Goal: Task Accomplishment & Management: Manage account settings

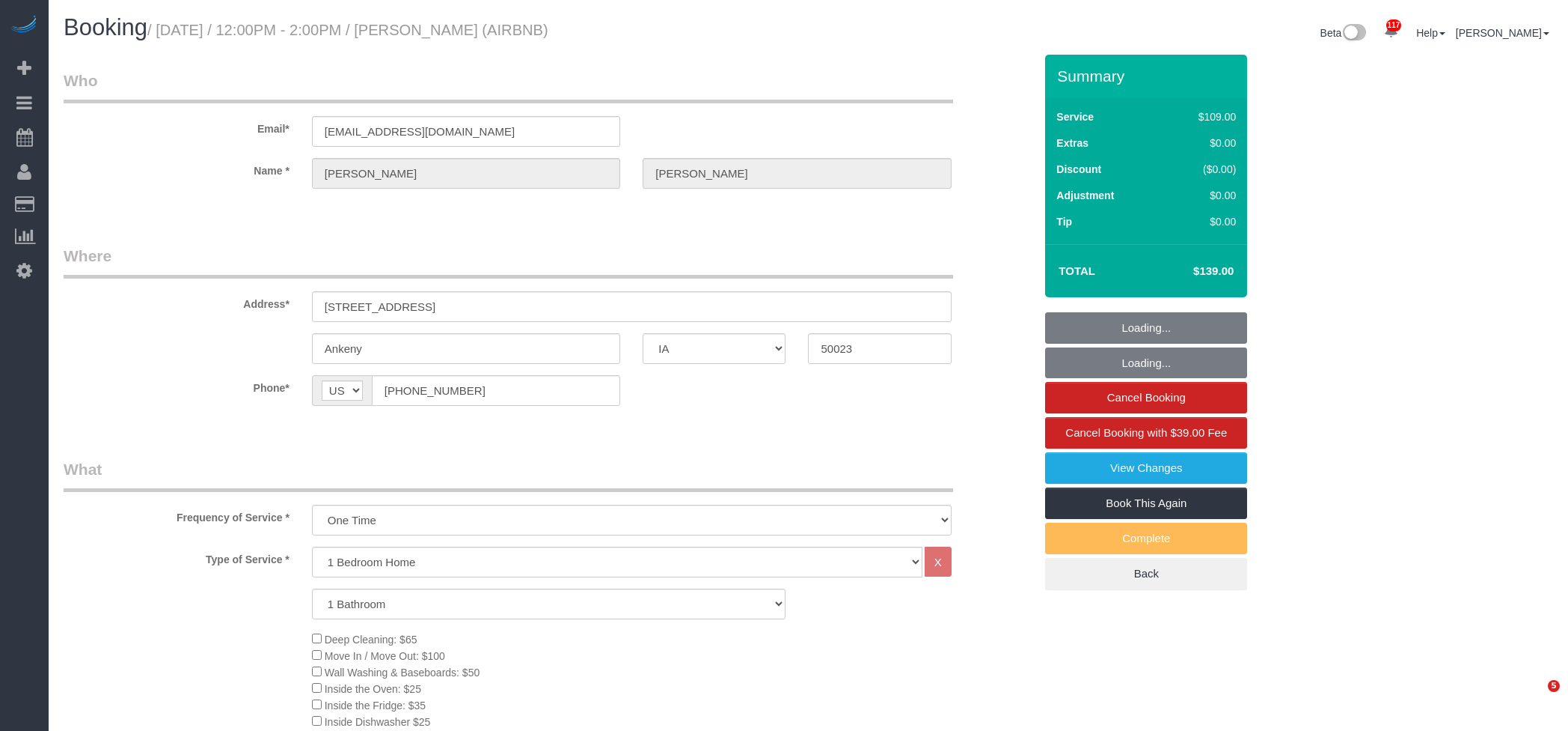
select select "IA"
select select "spot1"
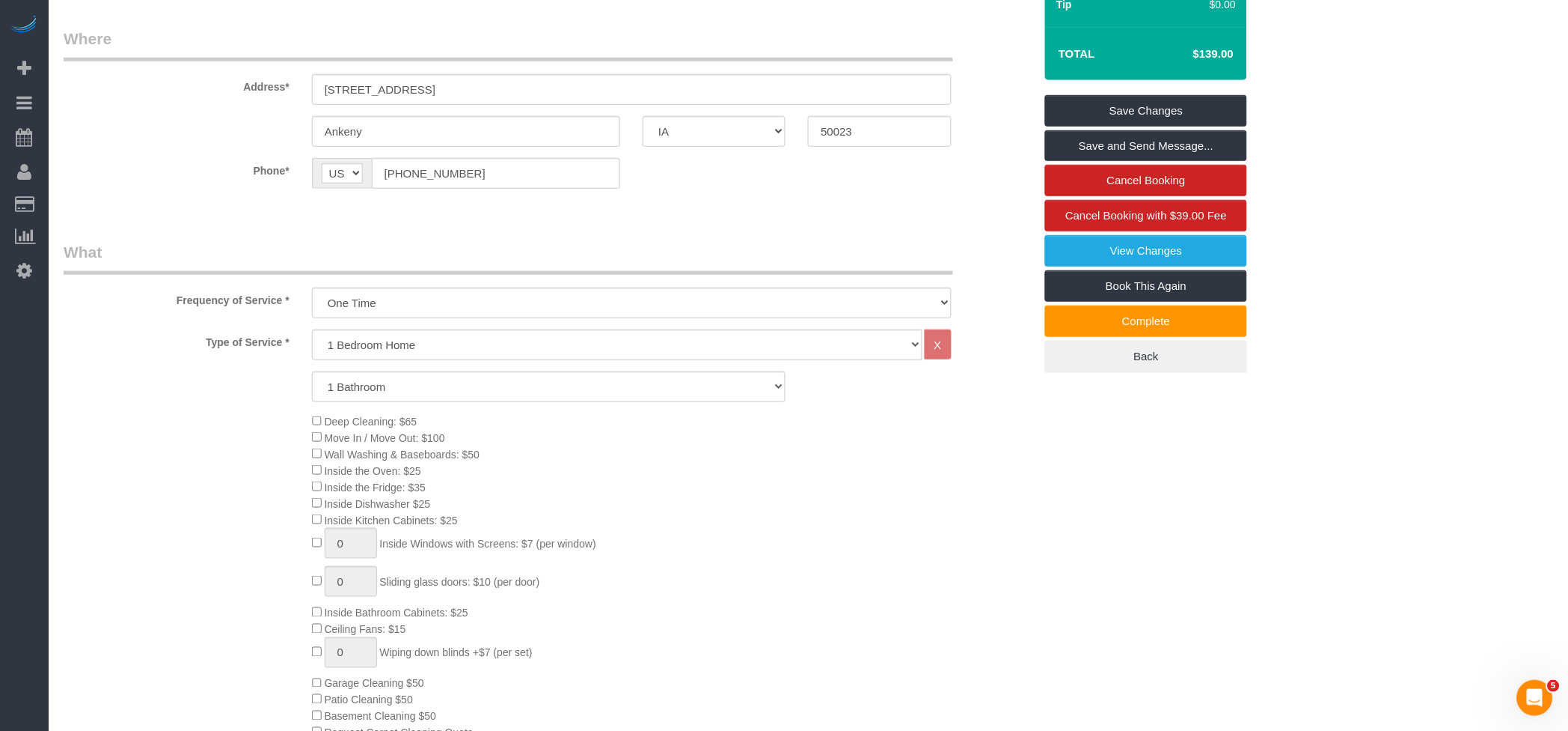
scroll to position [499, 0]
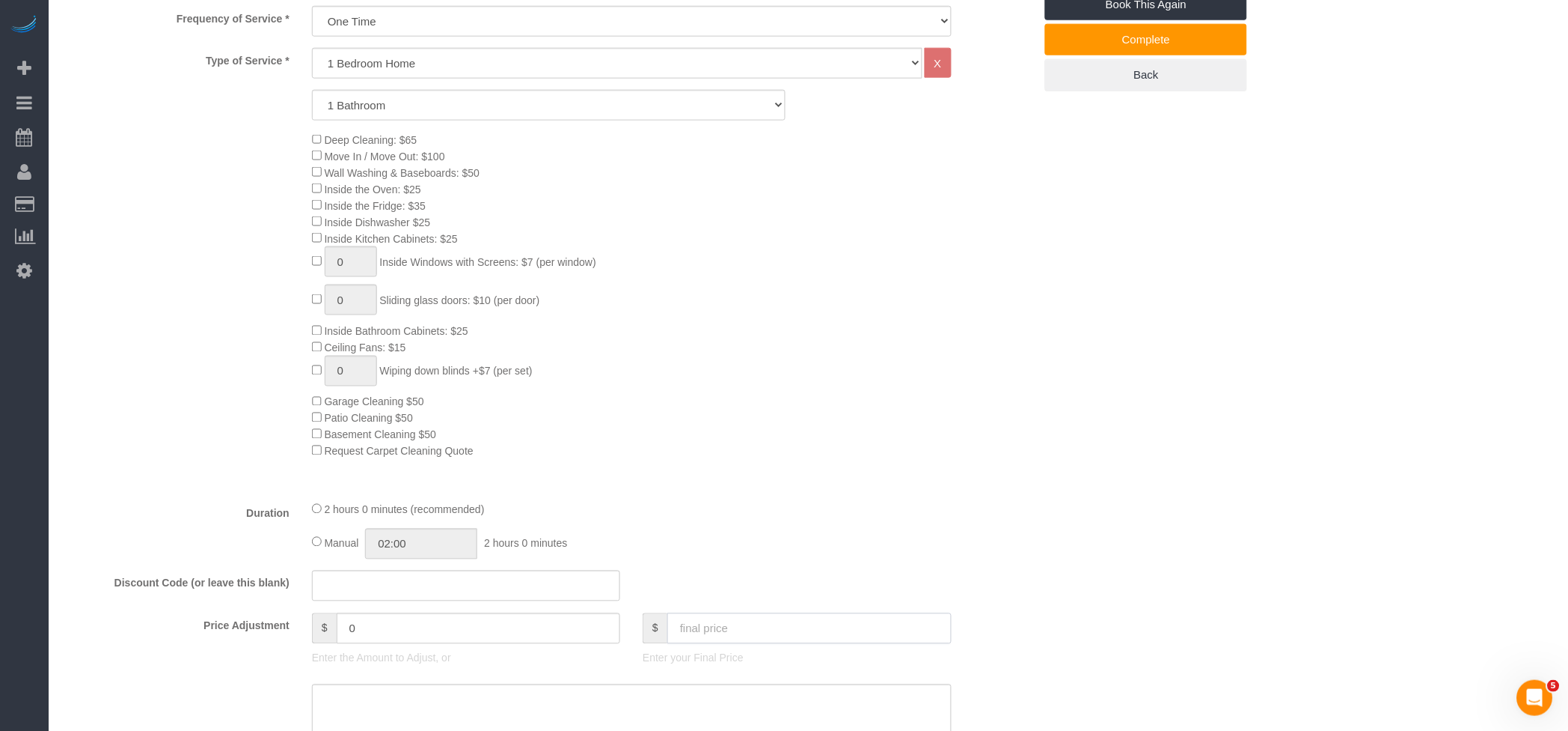
click at [701, 629] on input "text" at bounding box center [809, 629] width 285 height 31
type input "160"
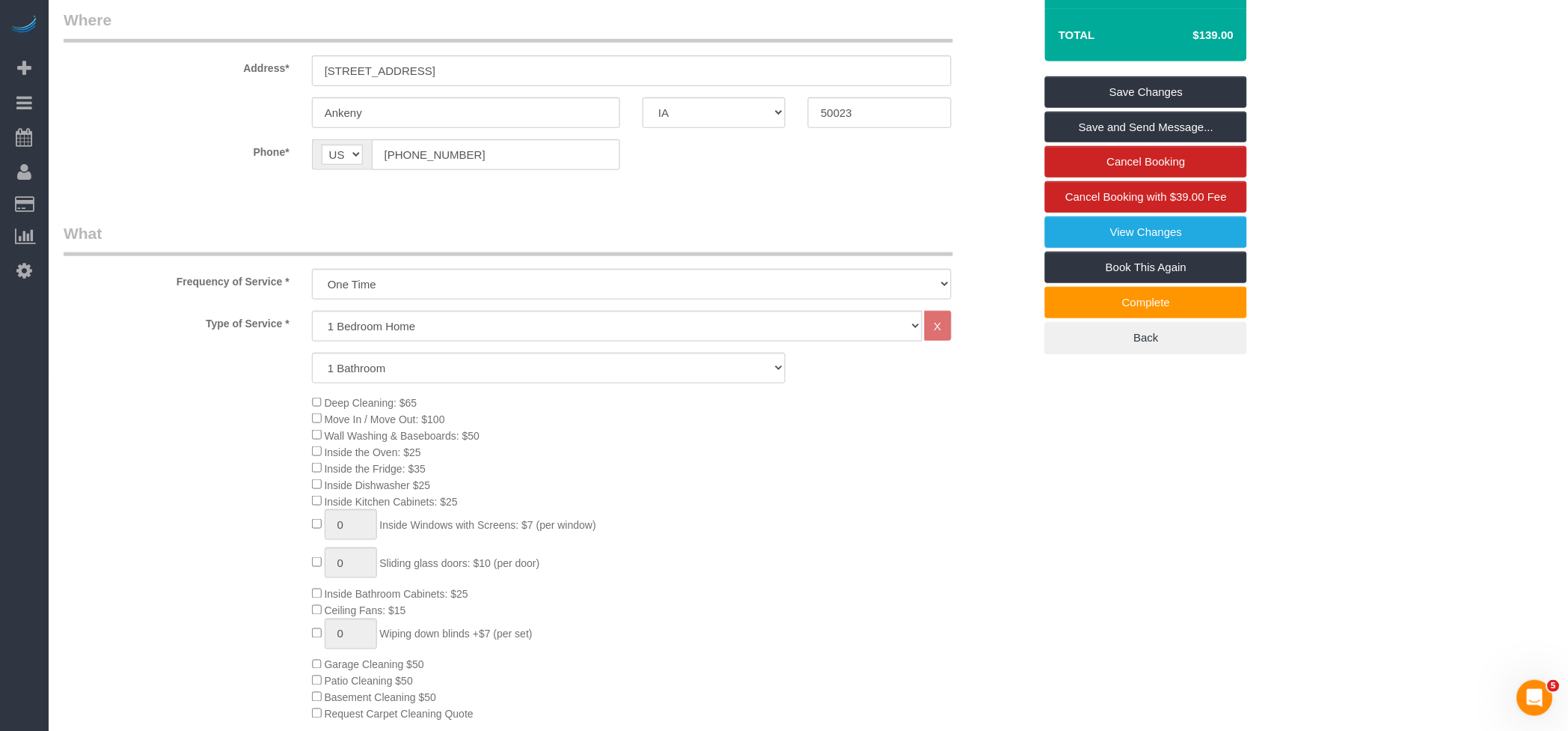
scroll to position [100, 0]
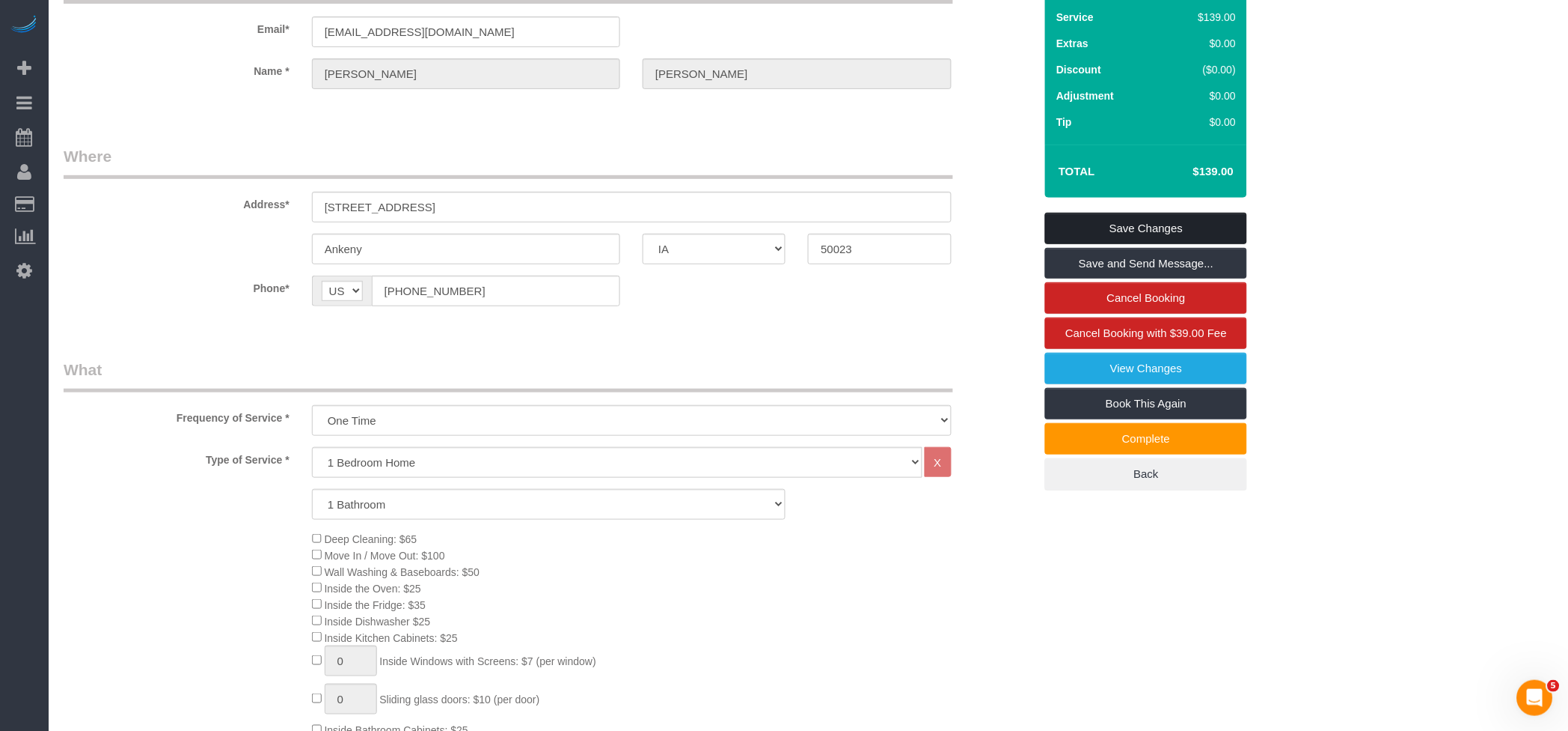
type input "21"
click at [1187, 225] on link "Save Changes" at bounding box center [1146, 228] width 202 height 32
